Goal: Transaction & Acquisition: Purchase product/service

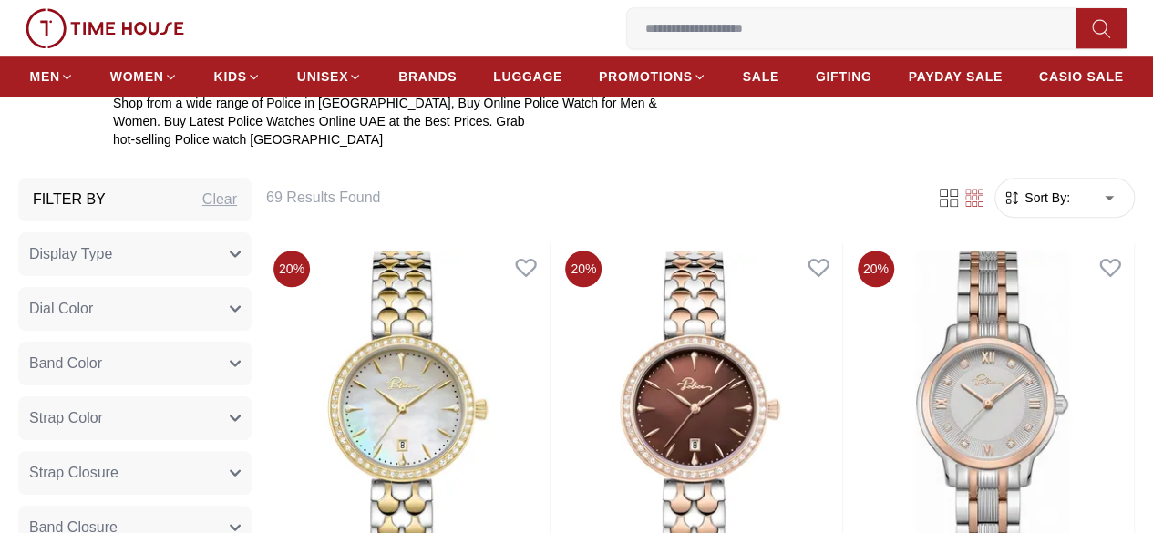
scroll to position [631, 0]
click at [241, 259] on icon "button" at bounding box center [235, 253] width 11 height 11
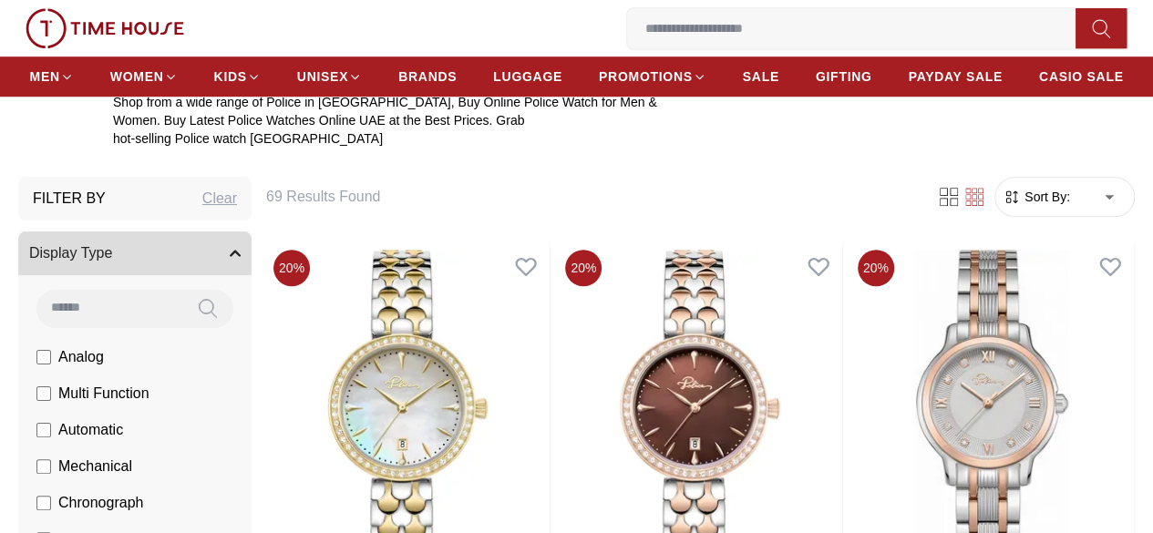
click at [241, 259] on icon "button" at bounding box center [235, 253] width 11 height 11
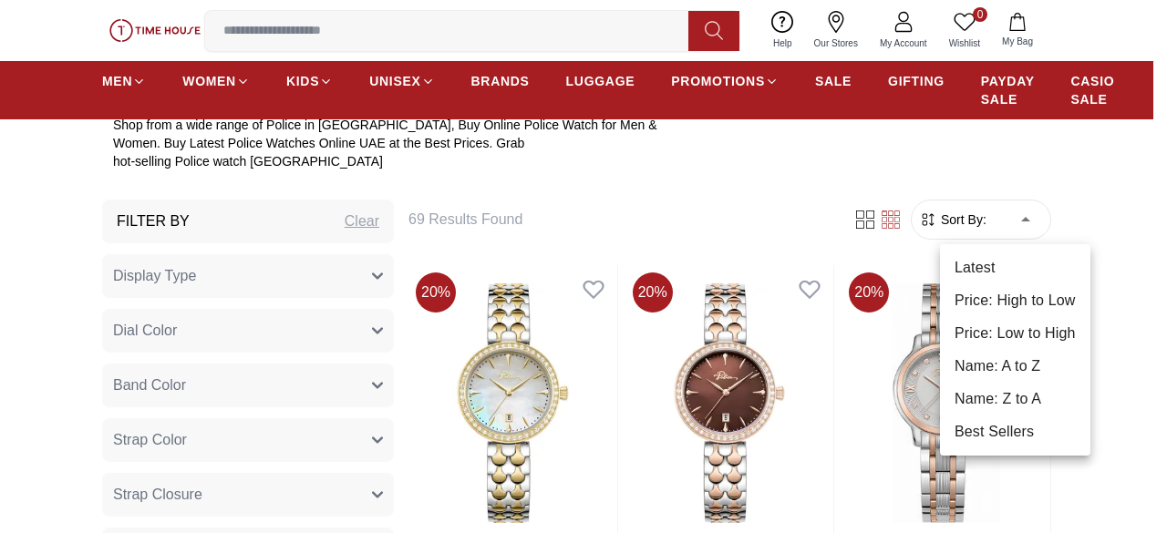
click at [869, 219] on div at bounding box center [583, 266] width 1167 height 533
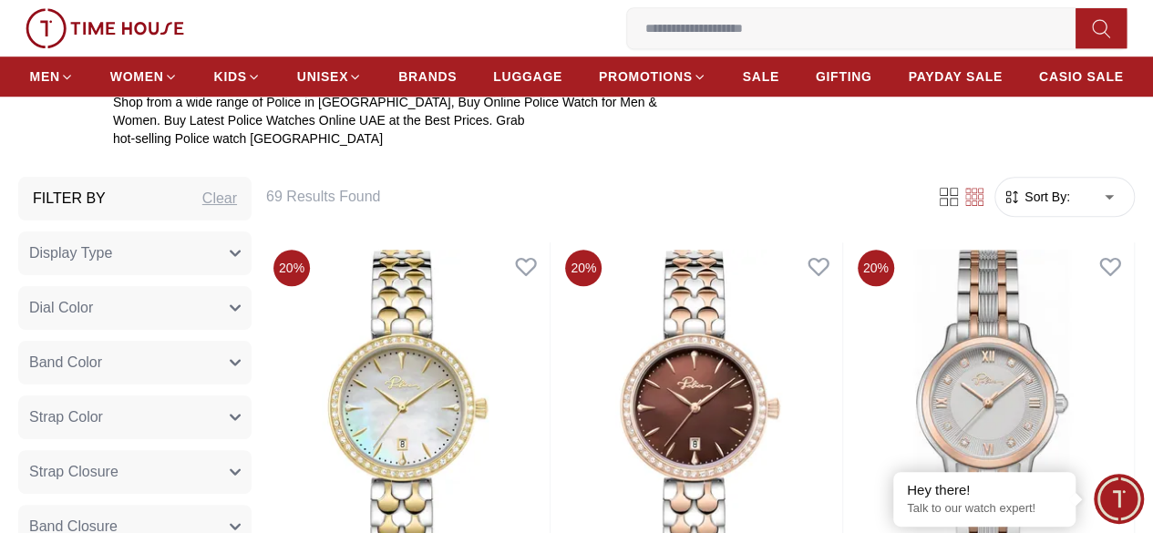
click at [940, 206] on icon at bounding box center [949, 197] width 18 height 18
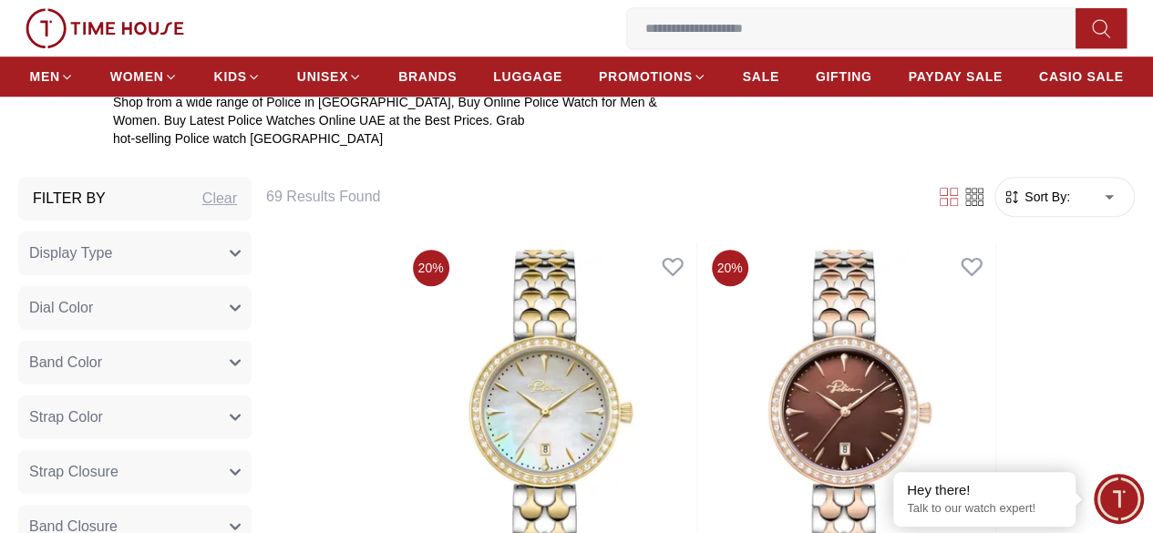
click at [940, 206] on icon at bounding box center [949, 197] width 18 height 18
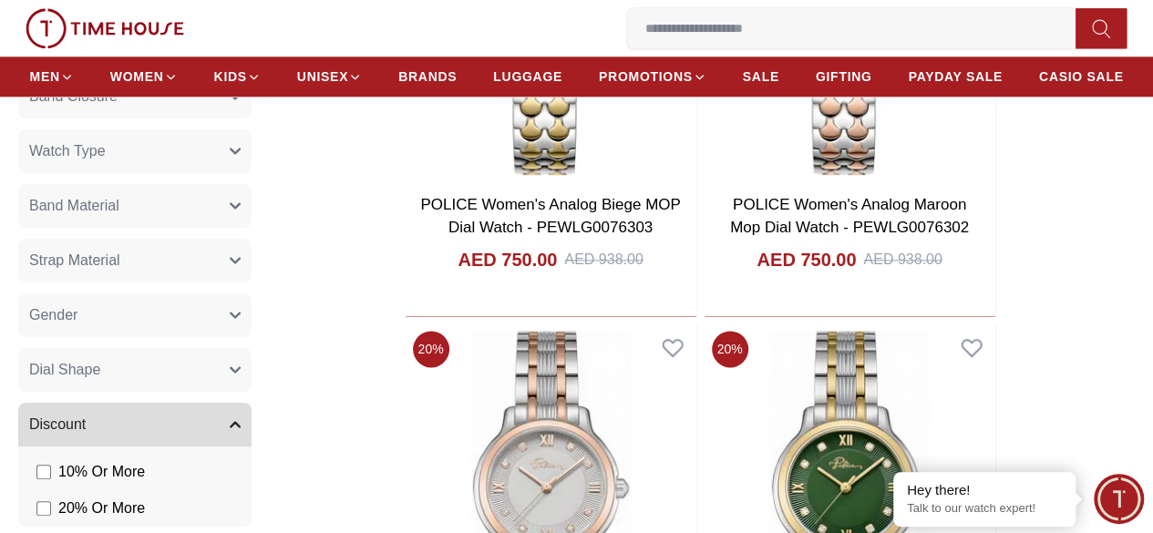
scroll to position [1095, 0]
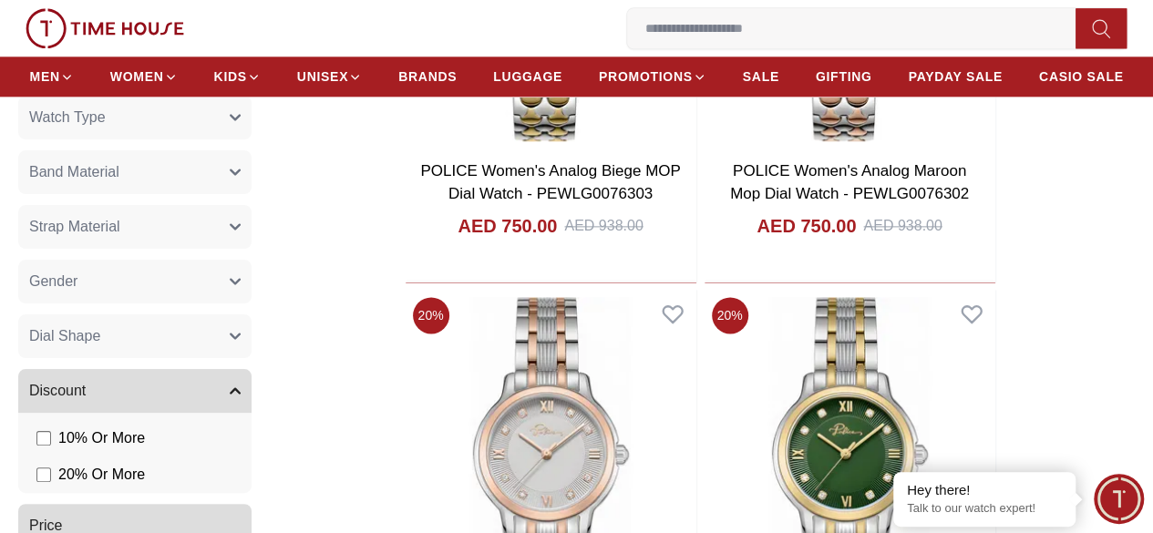
click at [233, 294] on button "Gender" at bounding box center [134, 282] width 233 height 44
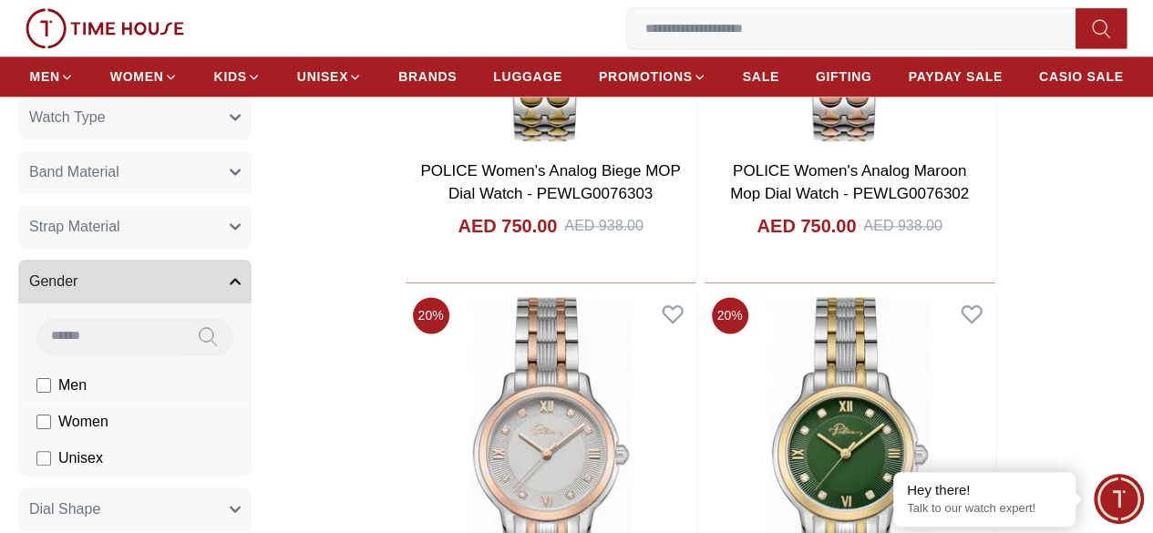
click at [87, 397] on span "Men" at bounding box center [72, 386] width 28 height 22
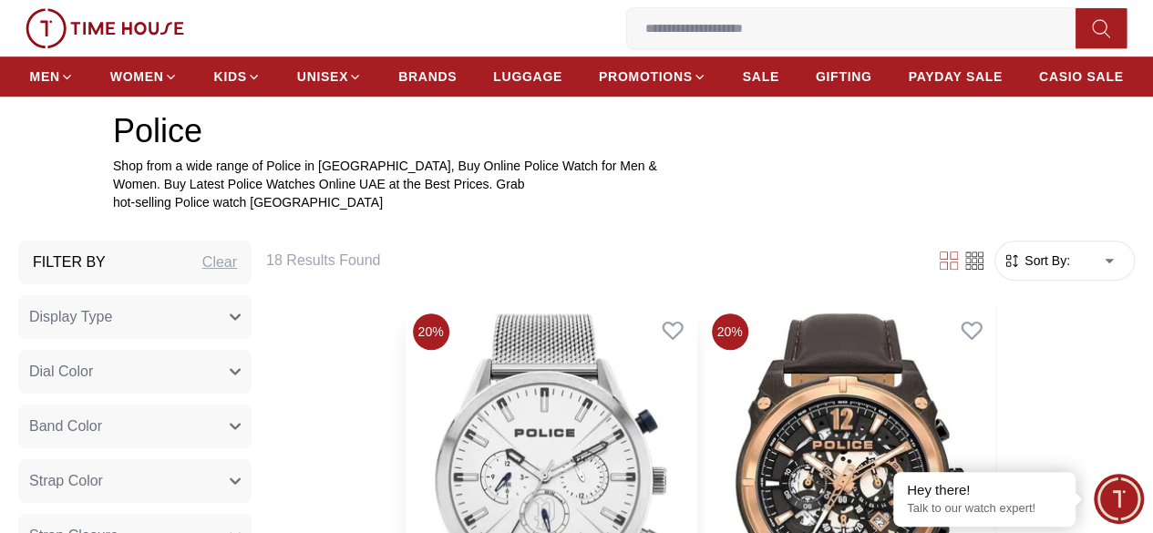
scroll to position [566, 0]
click at [965, 271] on icon at bounding box center [974, 261] width 18 height 18
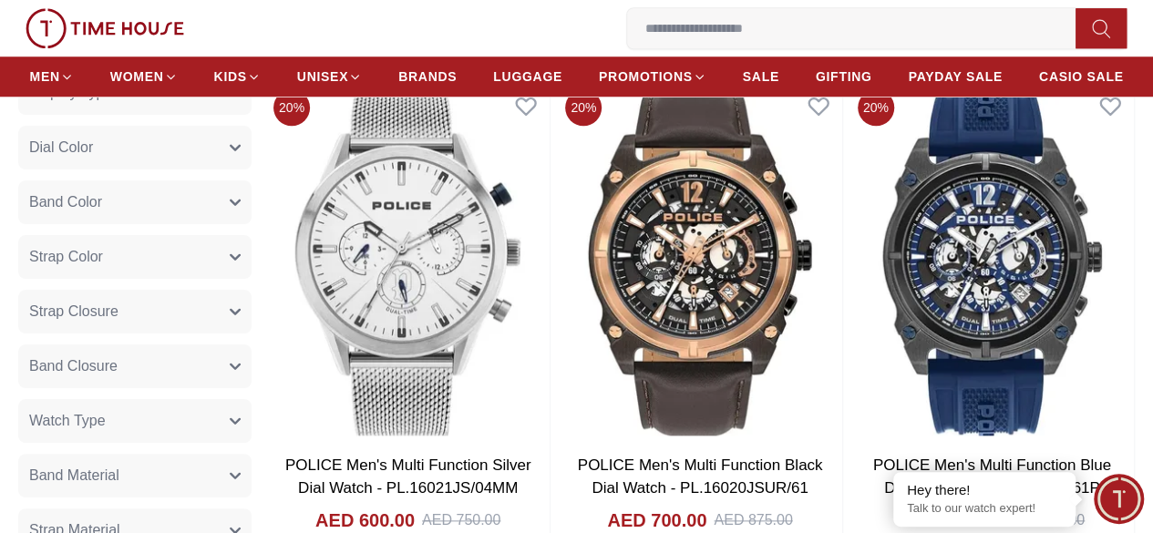
scroll to position [792, 0]
click at [698, 278] on img at bounding box center [699, 261] width 283 height 361
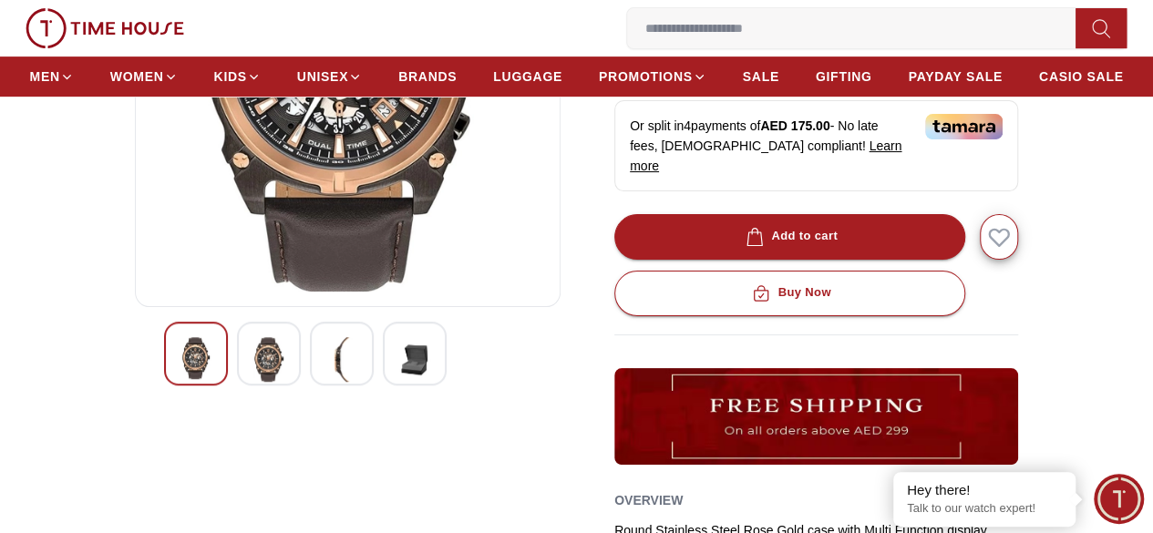
scroll to position [376, 0]
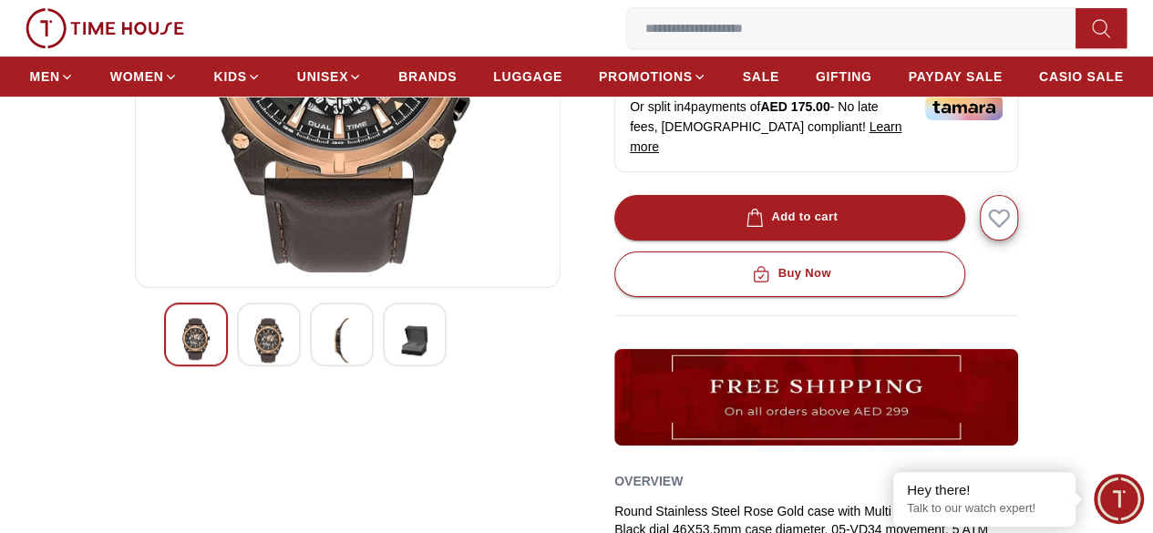
click at [237, 359] on div at bounding box center [269, 335] width 64 height 64
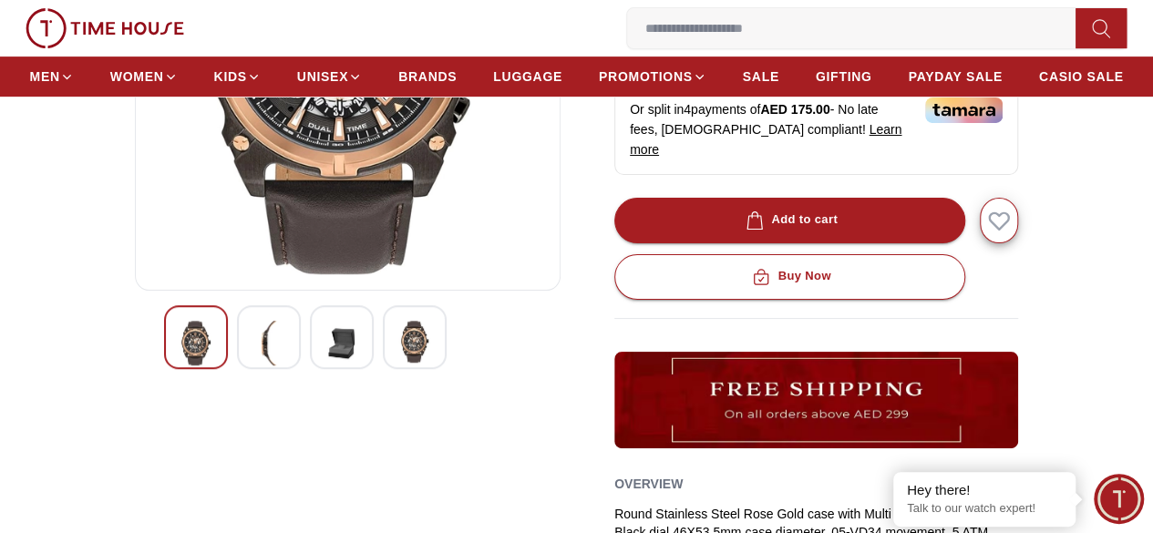
scroll to position [375, 0]
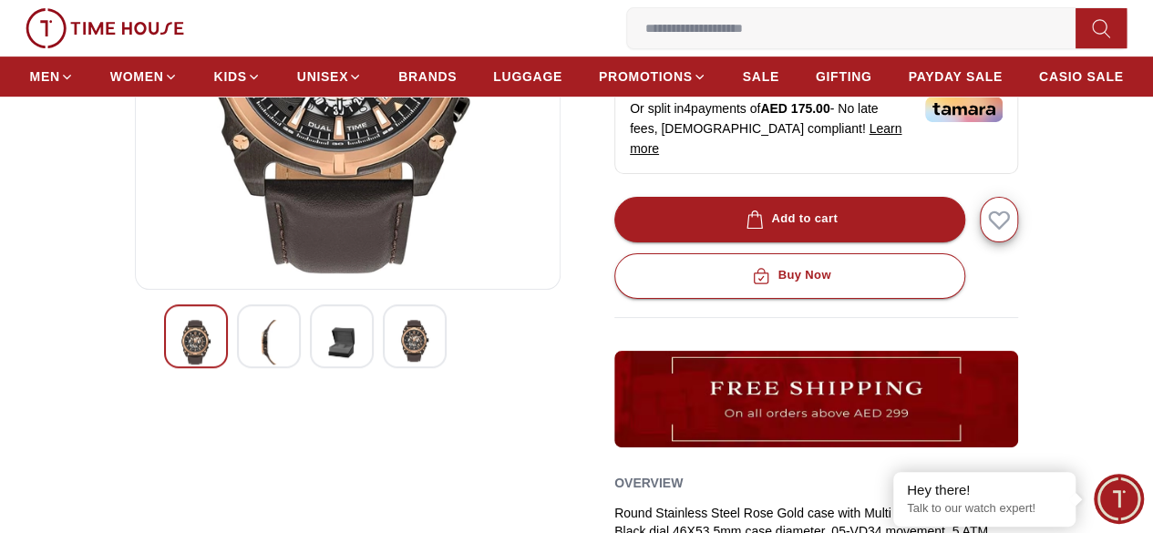
click at [398, 353] on img at bounding box center [414, 341] width 33 height 42
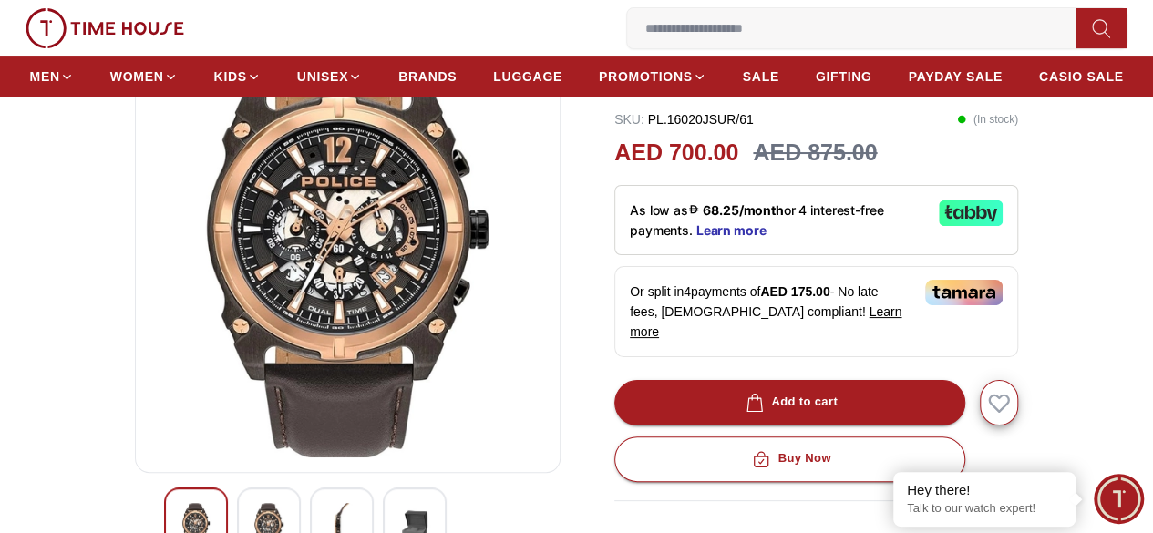
scroll to position [191, 0]
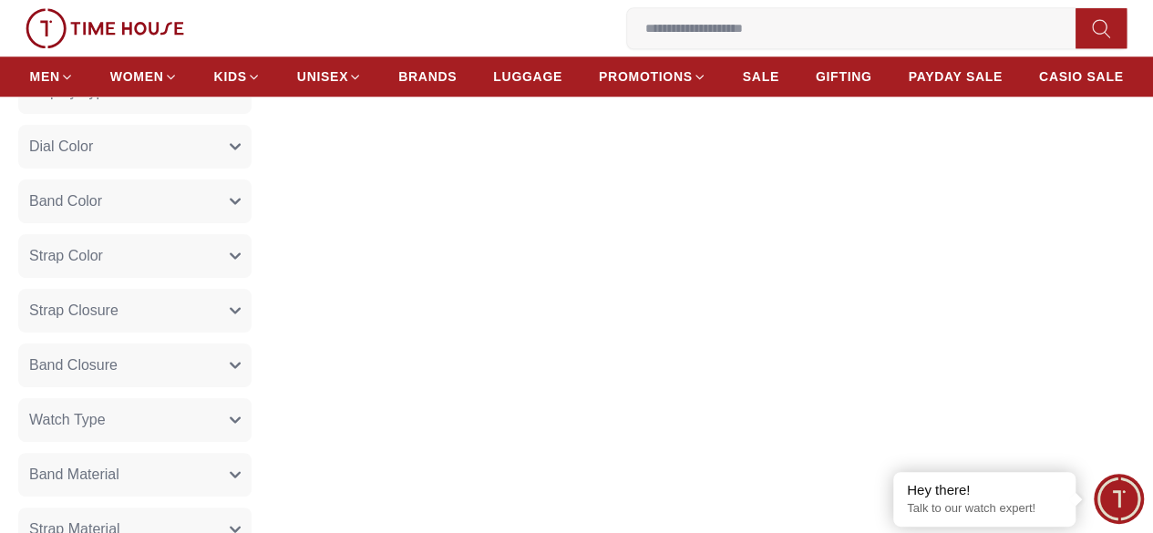
scroll to position [1095, 0]
